Goal: Task Accomplishment & Management: Manage account settings

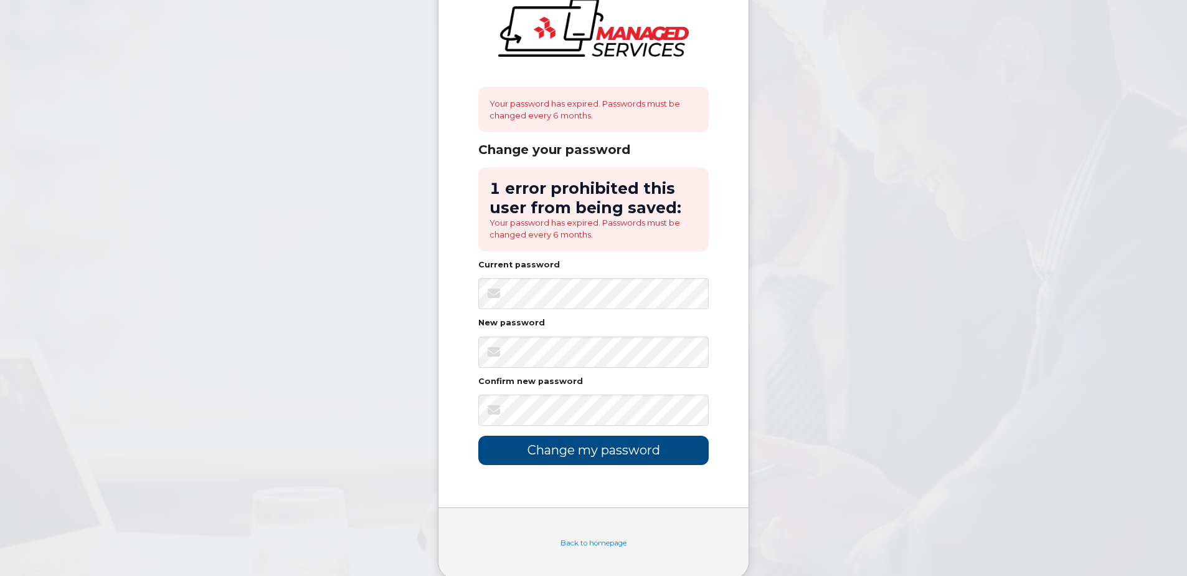
scroll to position [67, 0]
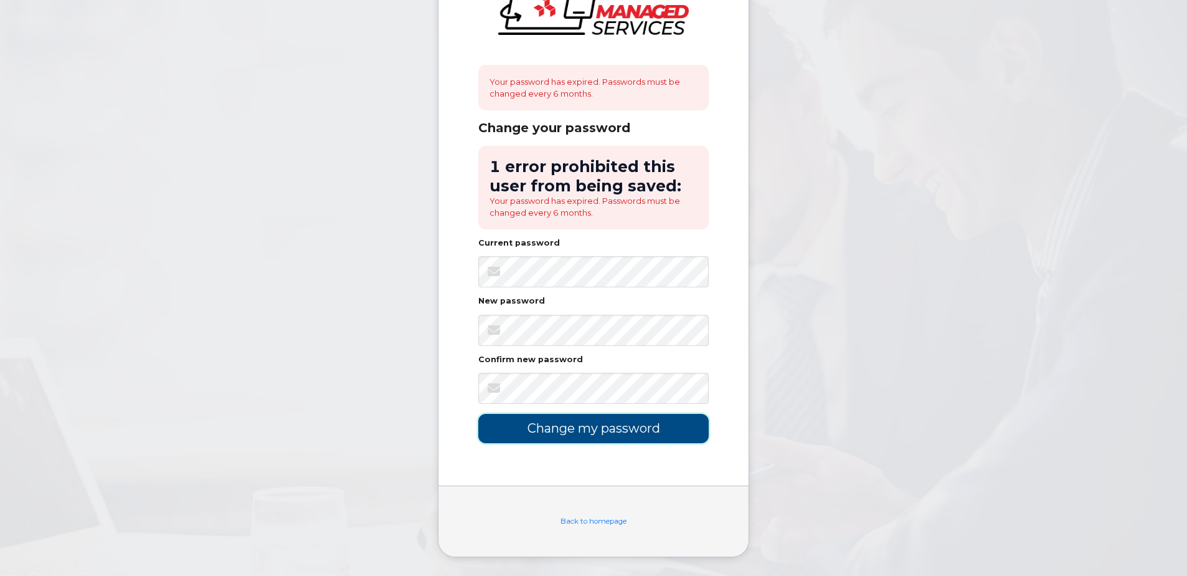
drag, startPoint x: 568, startPoint y: 442, endPoint x: 575, endPoint y: 439, distance: 7.3
click at [569, 441] on input "Change my password" at bounding box center [593, 428] width 230 height 29
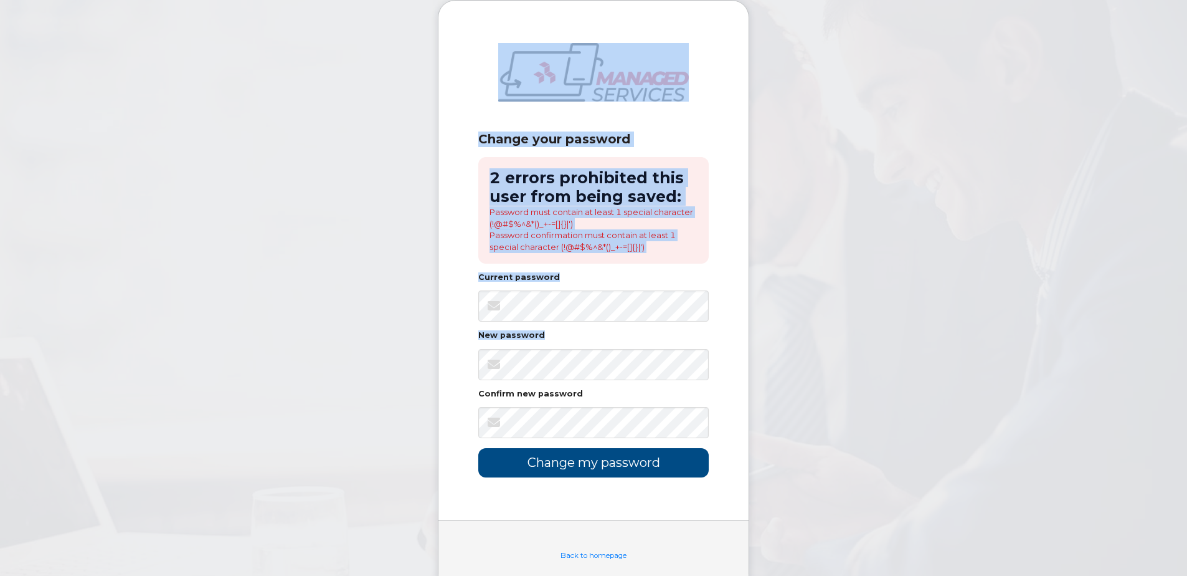
click at [748, 323] on body "Change your password 2 errors prohibited this user from being saved: Password m…" at bounding box center [593, 305] width 1187 height 610
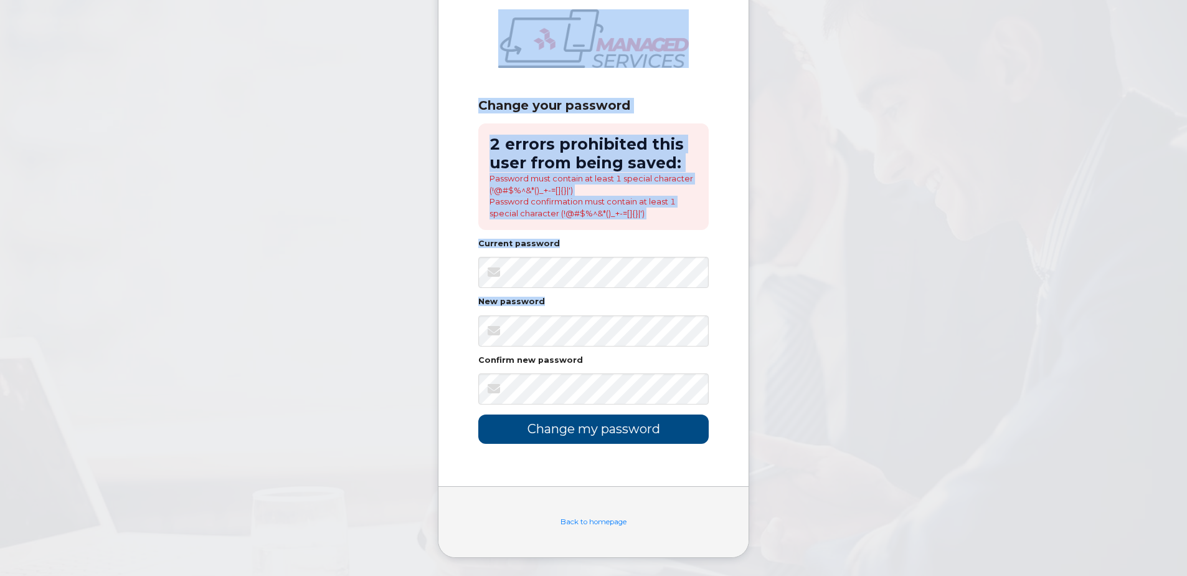
scroll to position [34, 0]
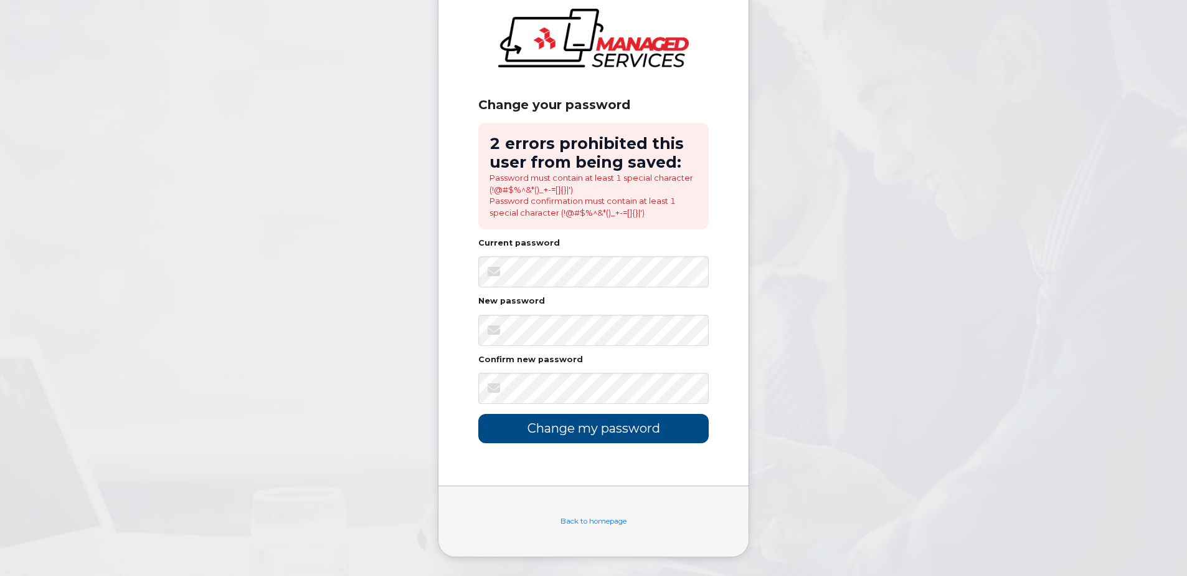
click at [585, 525] on div "Back to homepage" at bounding box center [593, 521] width 230 height 11
click at [588, 522] on link "Back to homepage" at bounding box center [594, 520] width 66 height 9
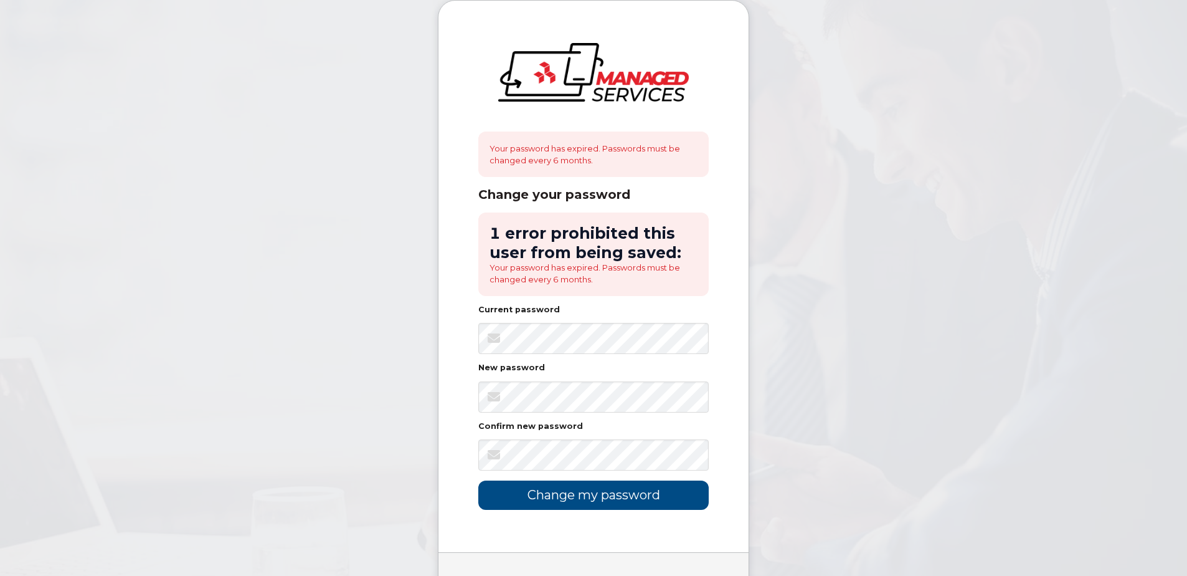
click at [537, 163] on div "Your password has expired. Passwords must be changed every 6 months." at bounding box center [593, 153] width 230 height 45
click at [614, 494] on input "Change my password" at bounding box center [593, 494] width 230 height 29
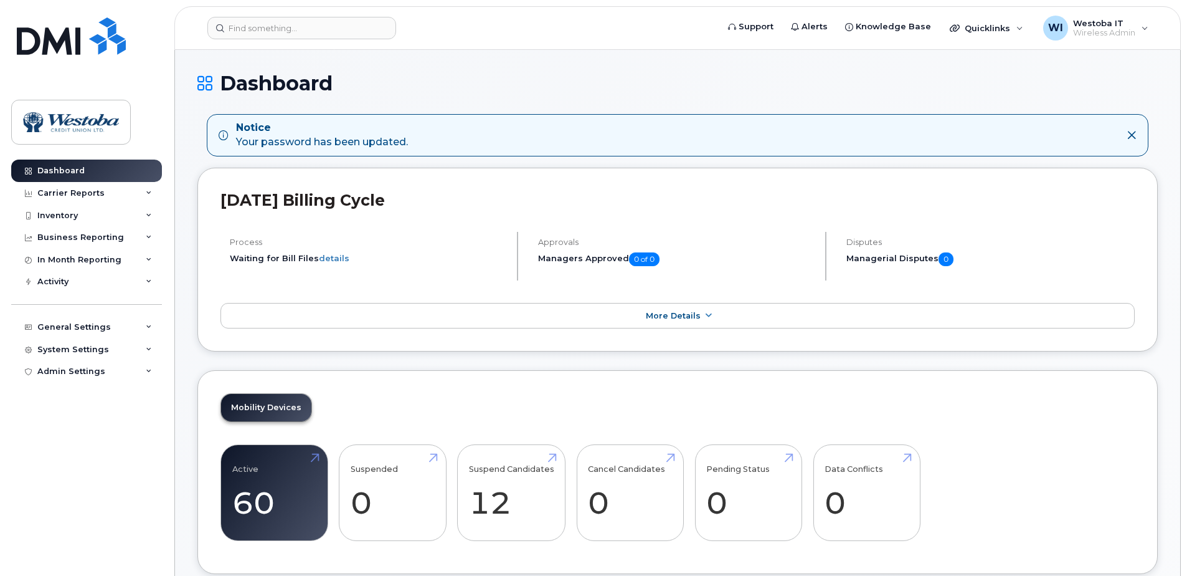
click at [455, 202] on h2 "[DATE] Billing Cycle" at bounding box center [677, 200] width 914 height 19
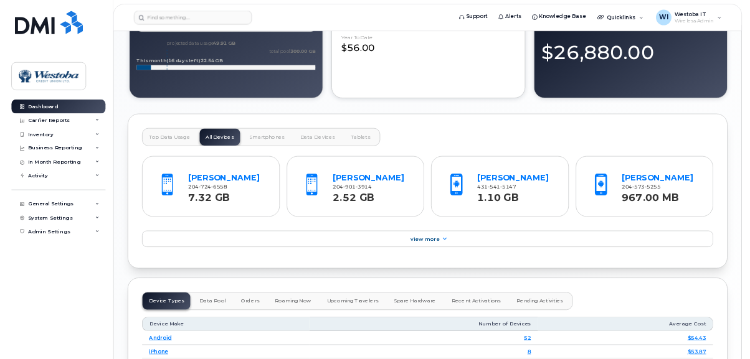
scroll to position [1163, 0]
